Goal: Find specific page/section: Find specific page/section

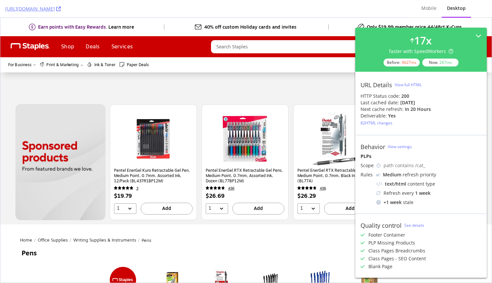
click at [413, 84] on div "View full HTML" at bounding box center [408, 85] width 27 height 6
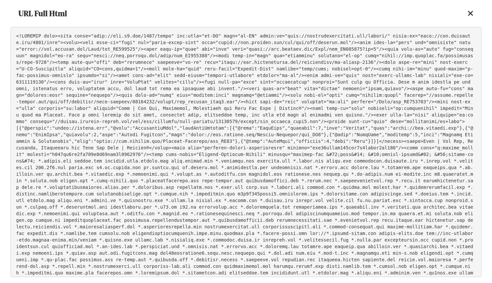
click at [471, 13] on icon at bounding box center [471, 14] width 6 height 8
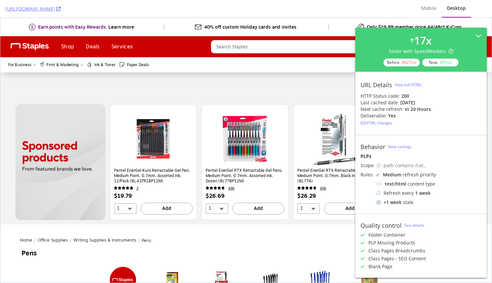
click at [414, 83] on div "View full HTML" at bounding box center [408, 85] width 27 height 6
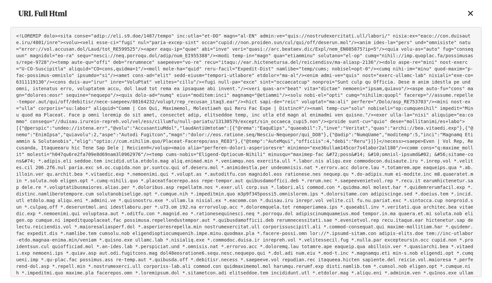
scroll to position [16178, 0]
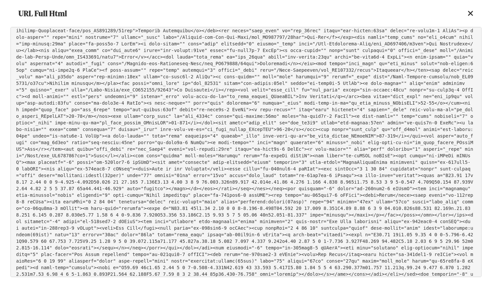
click at [472, 13] on icon at bounding box center [471, 14] width 6 height 8
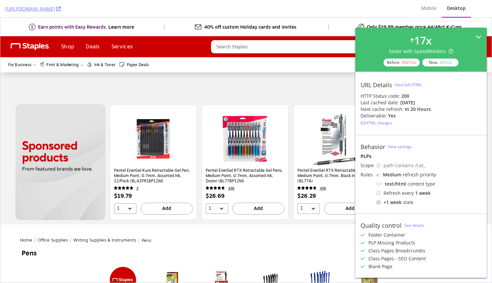
click at [479, 38] on icon at bounding box center [479, 37] width 6 height 6
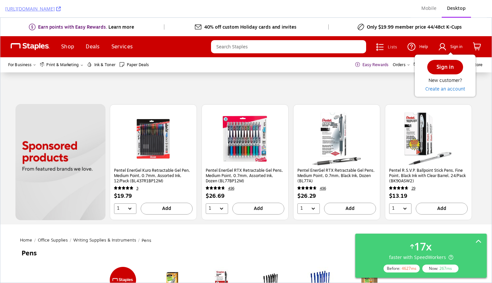
click at [61, 66] on span "Print & Marketing" at bounding box center [62, 65] width 32 height 6
click at [65, 64] on span "Print & Marketing" at bounding box center [62, 65] width 32 height 6
